Goal: Find contact information: Find contact information

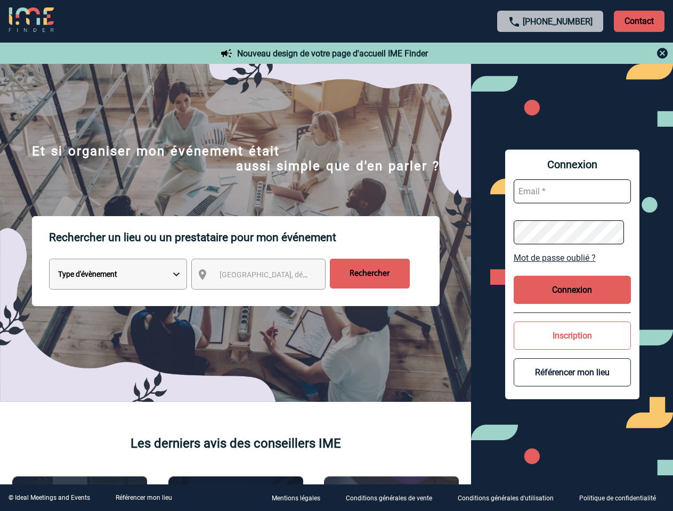
click at [336, 256] on p "Rechercher un lieu ou un prestataire pour mon événement" at bounding box center [244, 237] width 390 height 43
click at [639, 21] on p "Contact" at bounding box center [639, 21] width 51 height 21
click at [550, 53] on div at bounding box center [550, 53] width 237 height 13
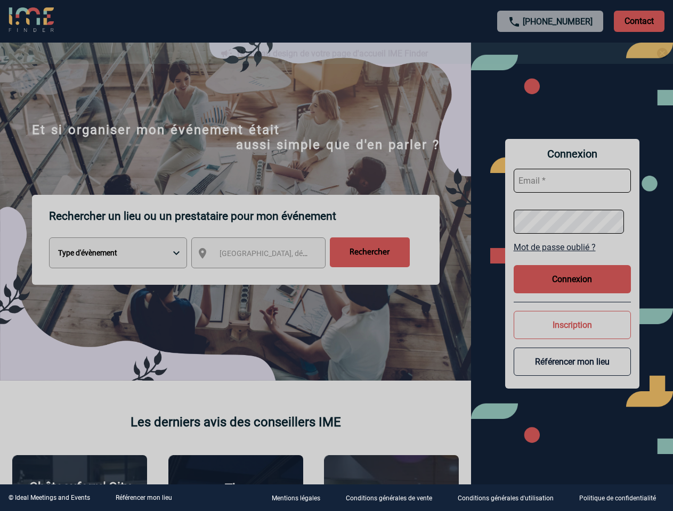
click at [268, 276] on div at bounding box center [336, 255] width 673 height 511
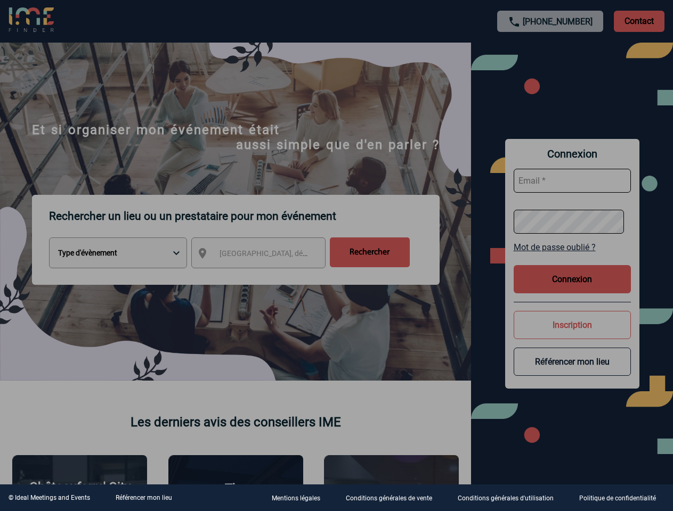
click at [572, 258] on div at bounding box center [336, 255] width 673 height 511
click at [572, 290] on div at bounding box center [336, 255] width 673 height 511
click at [572, 336] on div at bounding box center [336, 255] width 673 height 511
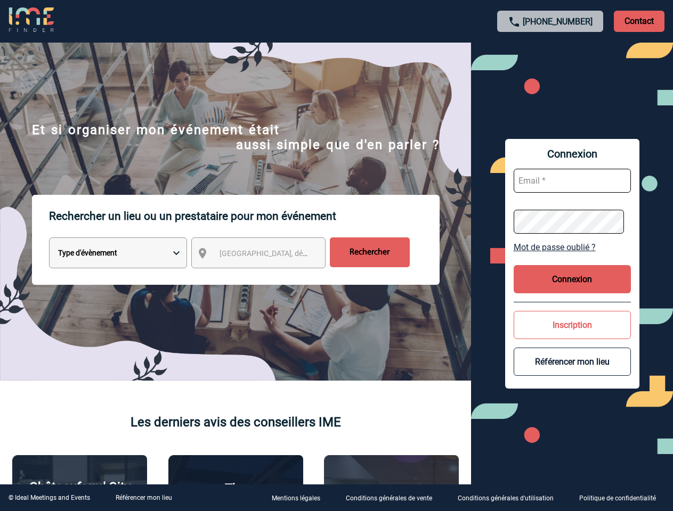
click at [572, 372] on button "Référencer mon lieu" at bounding box center [571, 362] width 117 height 28
click at [143, 498] on link "Référencer mon lieu" at bounding box center [144, 497] width 56 height 7
